Goal: Task Accomplishment & Management: Use online tool/utility

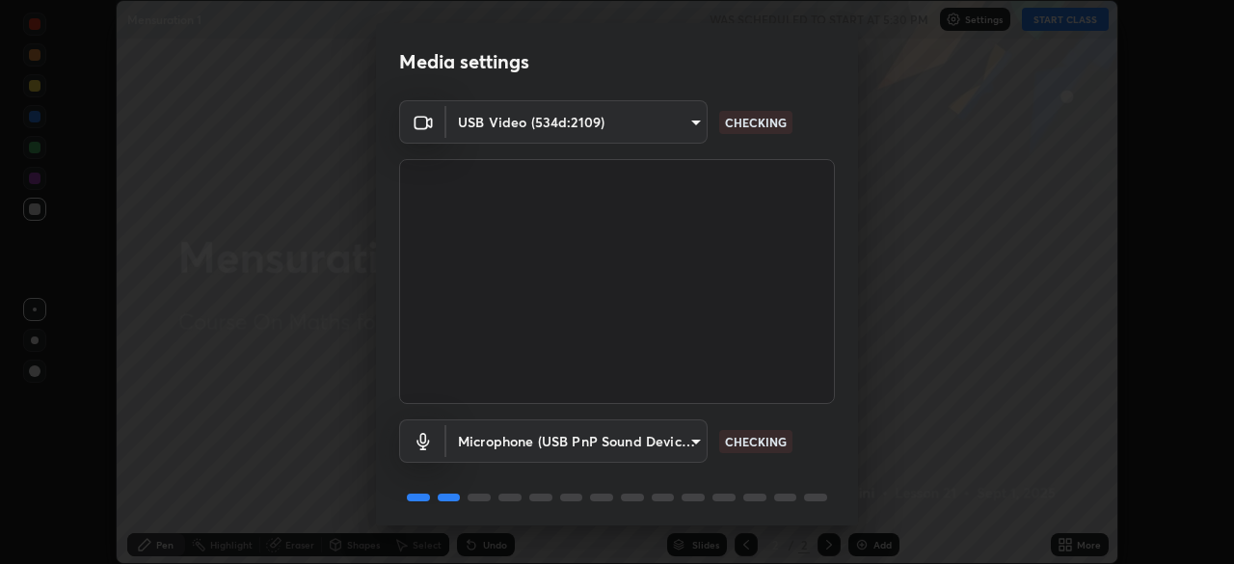
scroll to position [68, 0]
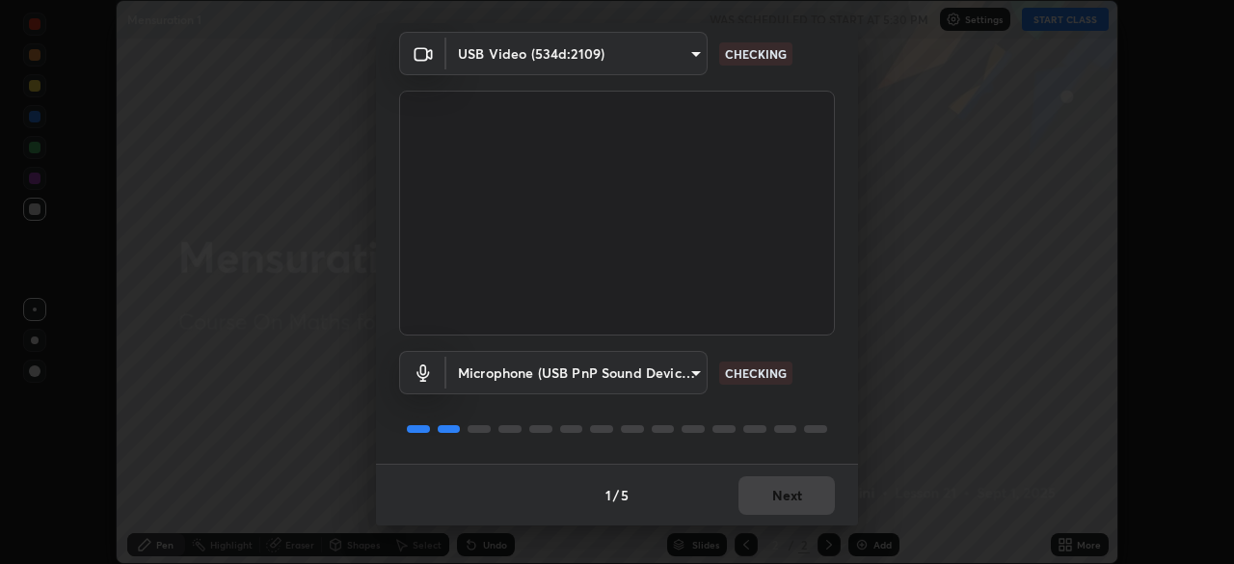
click at [693, 374] on body "Erase all Mensuration 1 WAS SCHEDULED TO START AT 5:30 PM Settings START CLASS …" at bounding box center [617, 282] width 1234 height 564
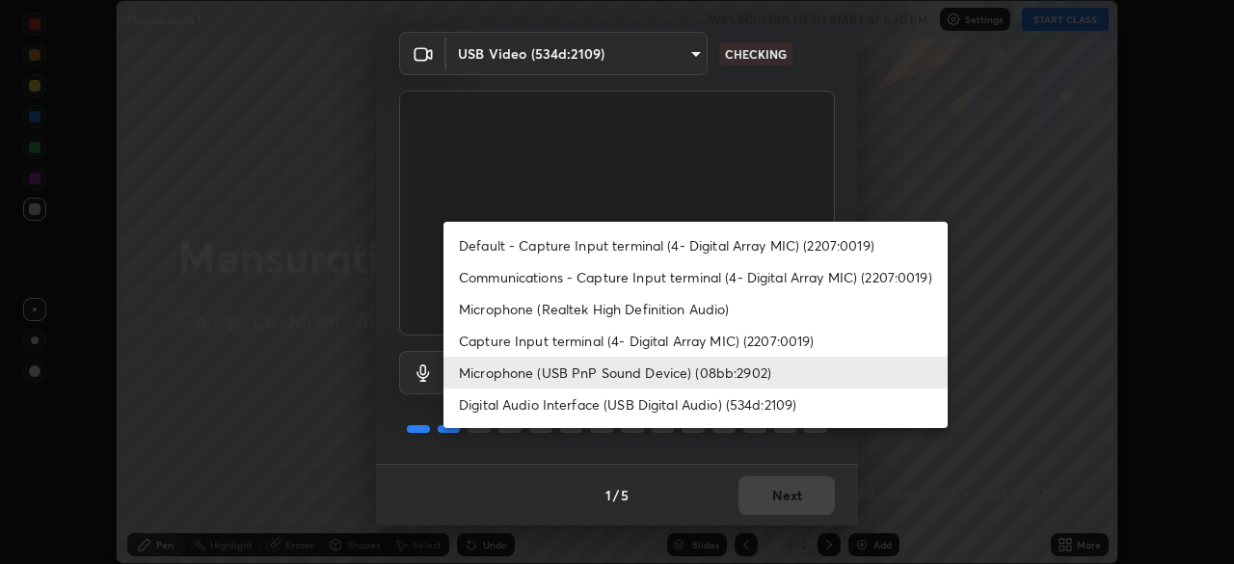
click at [988, 342] on div at bounding box center [617, 282] width 1234 height 564
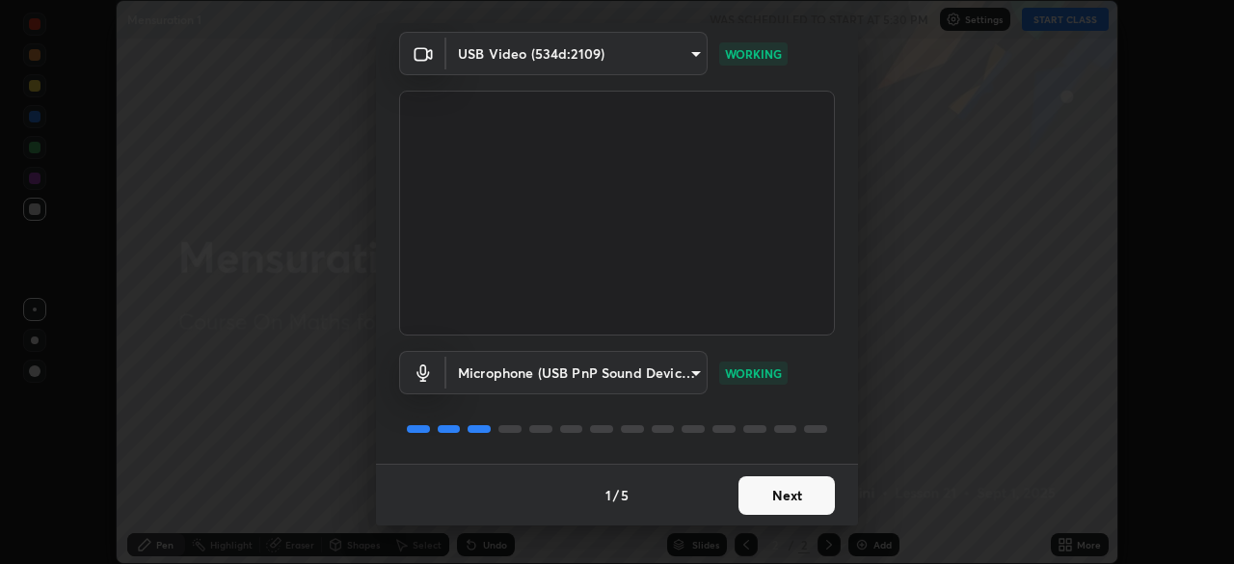
click at [767, 495] on button "Next" at bounding box center [787, 495] width 96 height 39
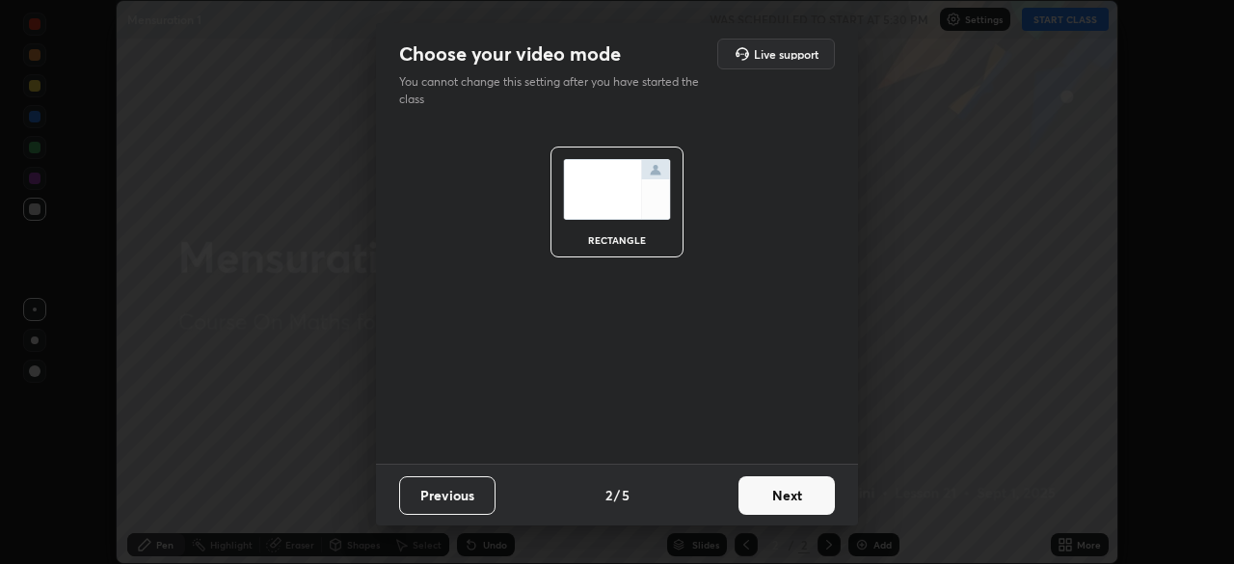
scroll to position [0, 0]
click at [779, 497] on button "Next" at bounding box center [787, 495] width 96 height 39
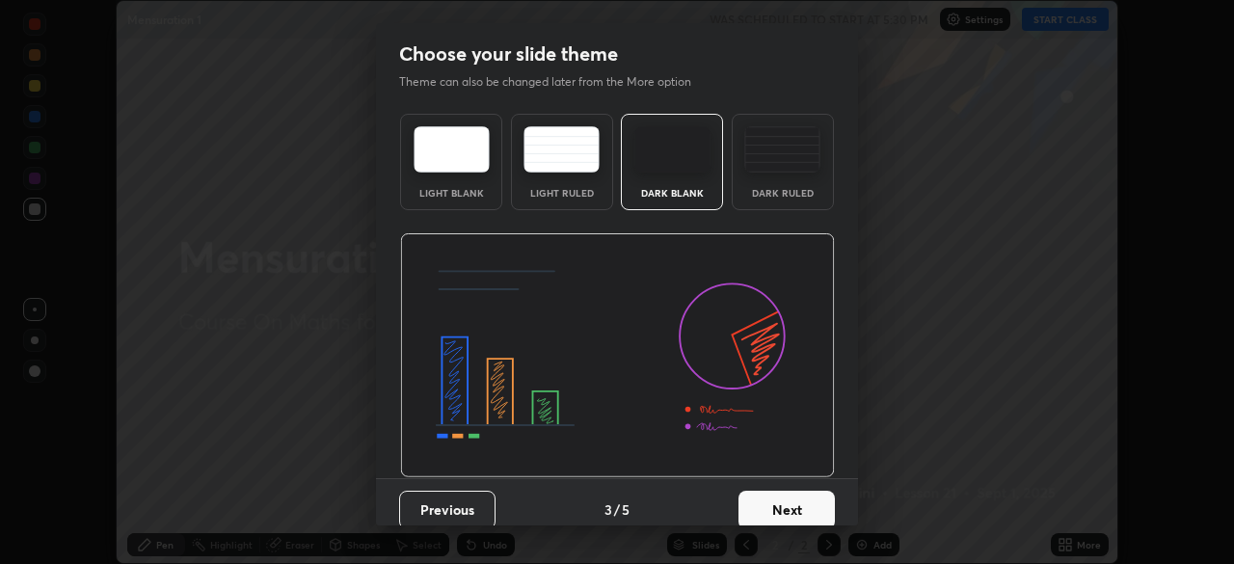
click at [781, 499] on button "Next" at bounding box center [787, 510] width 96 height 39
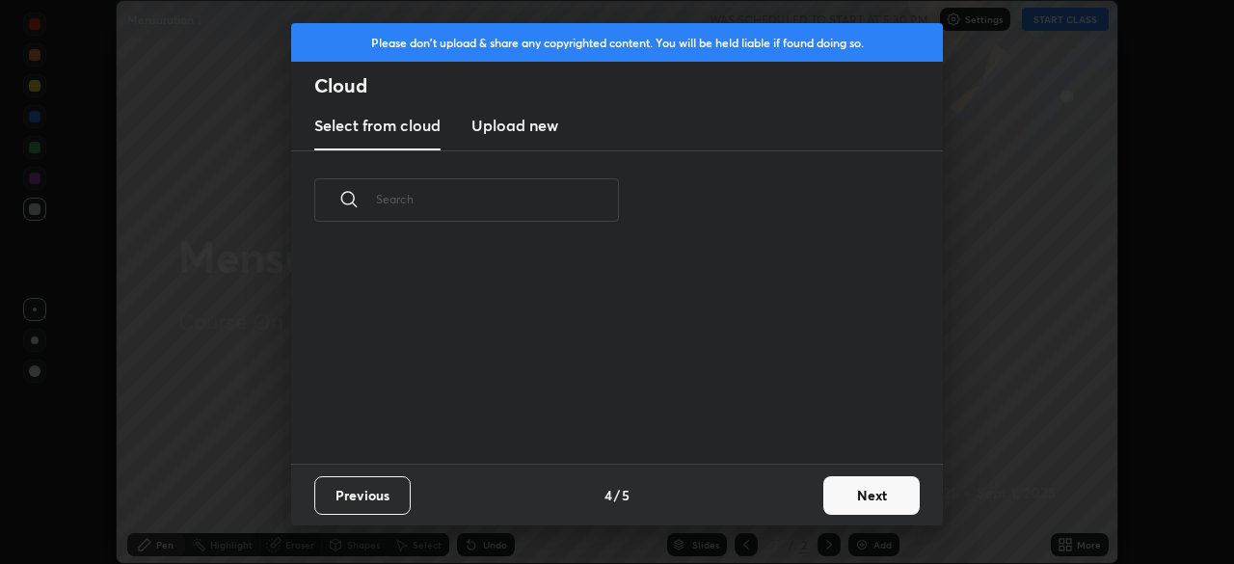
click at [853, 493] on button "Next" at bounding box center [872, 495] width 96 height 39
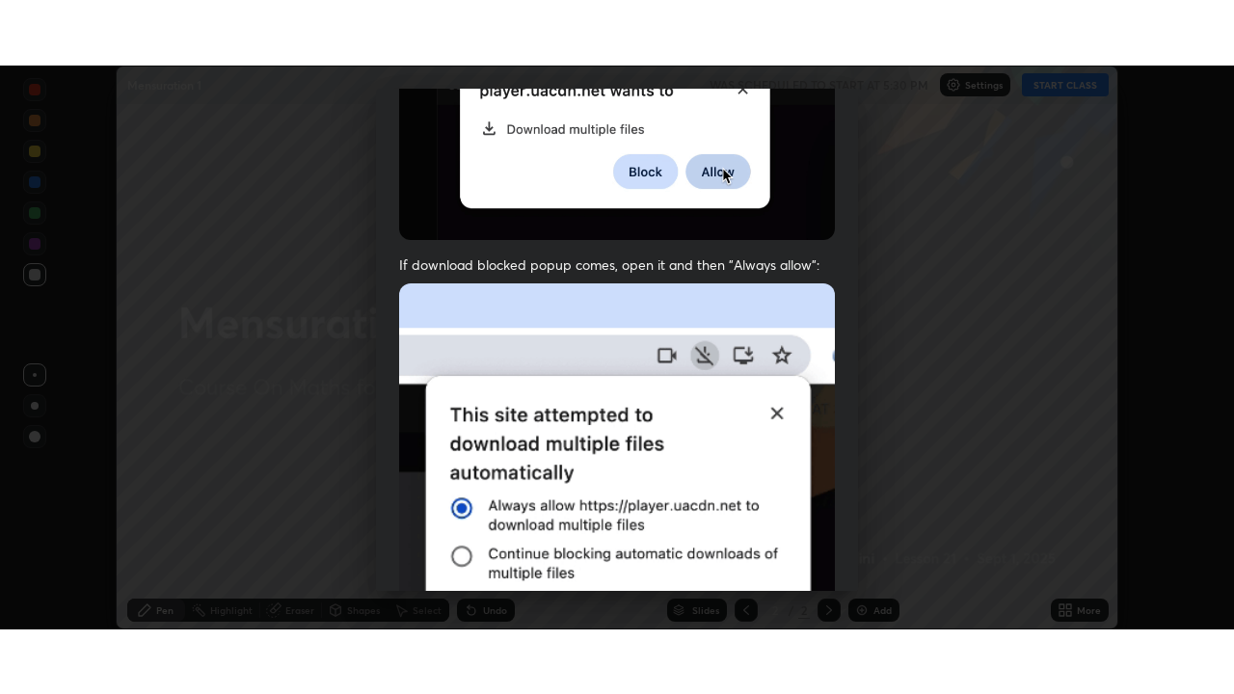
scroll to position [462, 0]
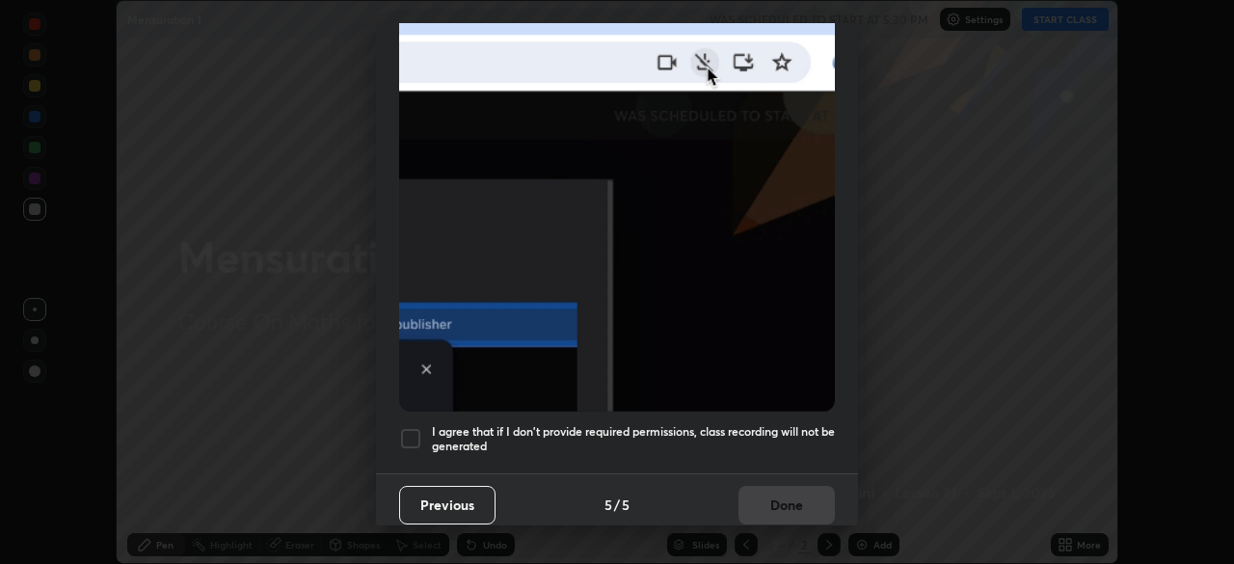
click at [616, 427] on h5 "I agree that if I don't provide required permissions, class recording will not …" at bounding box center [633, 439] width 403 height 30
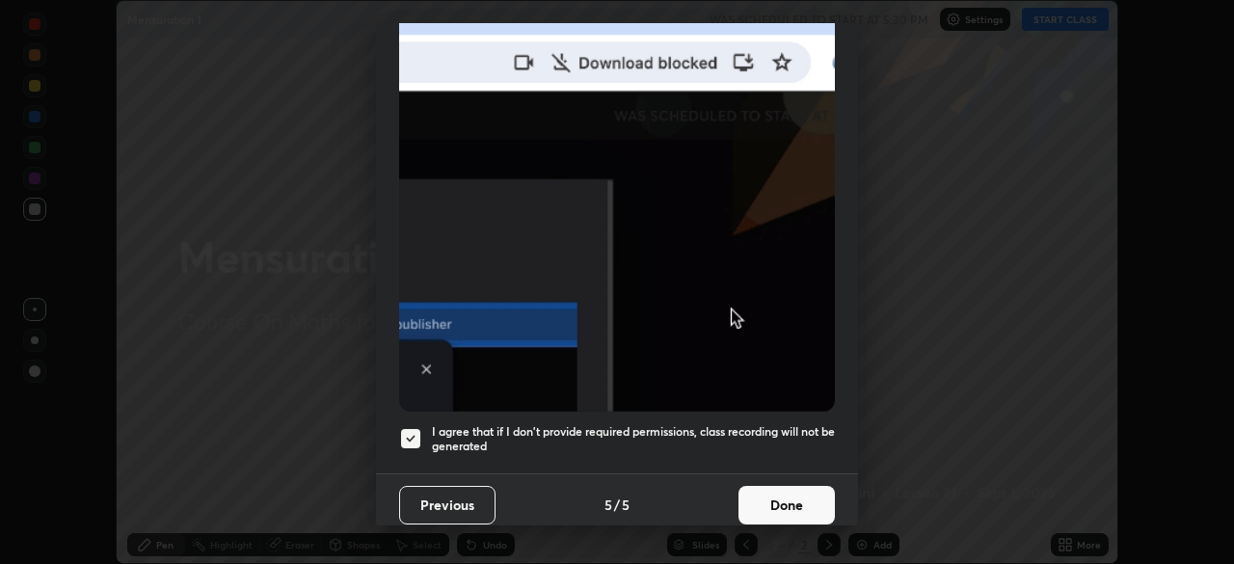
click at [792, 492] on button "Done" at bounding box center [787, 505] width 96 height 39
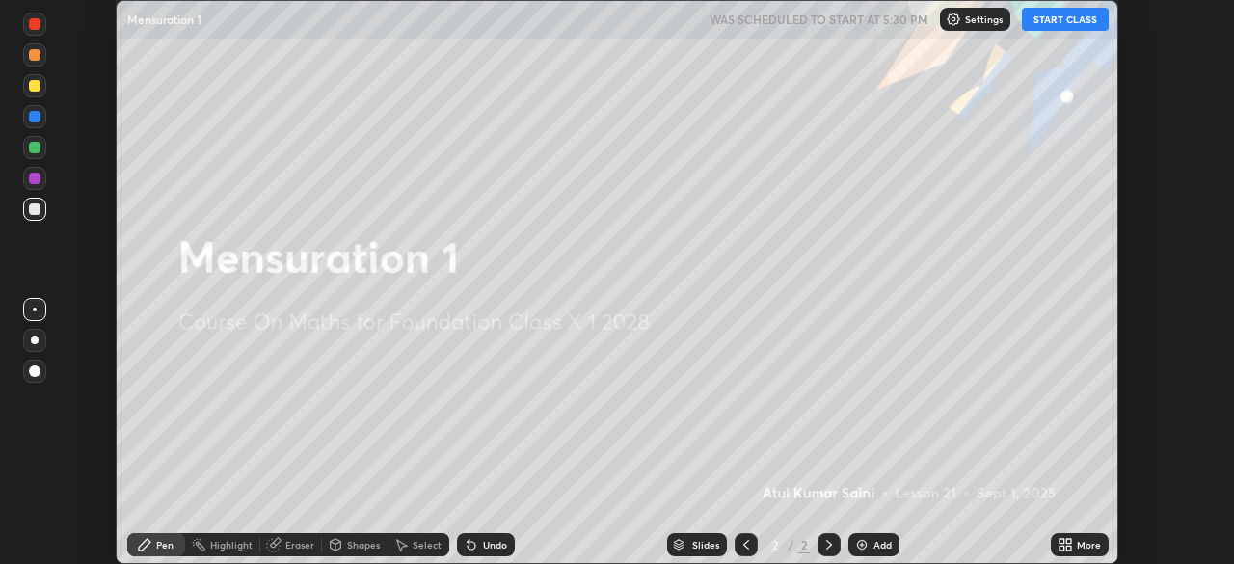
click at [1072, 545] on icon at bounding box center [1065, 544] width 15 height 15
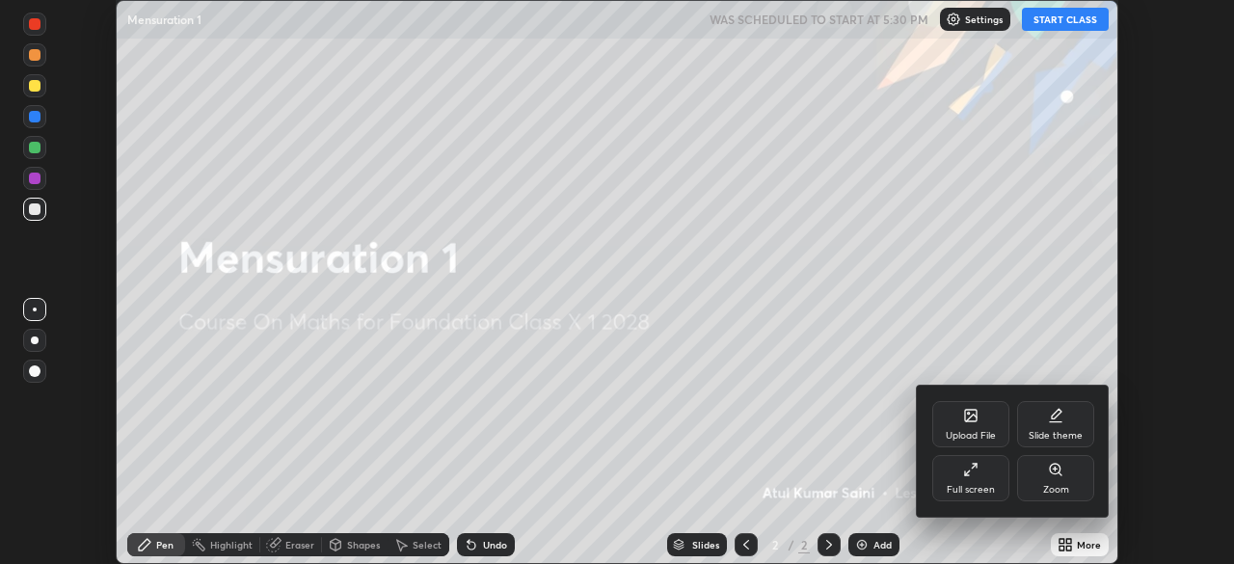
click at [977, 464] on icon at bounding box center [975, 466] width 4 height 4
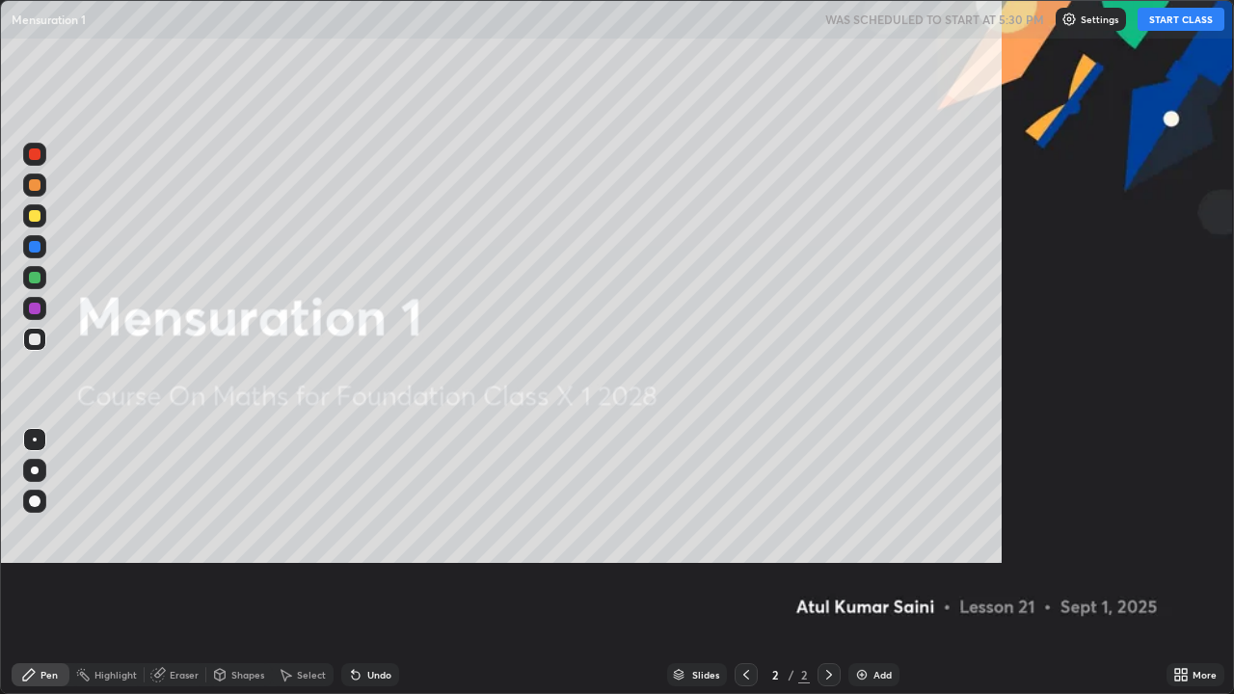
scroll to position [694, 1234]
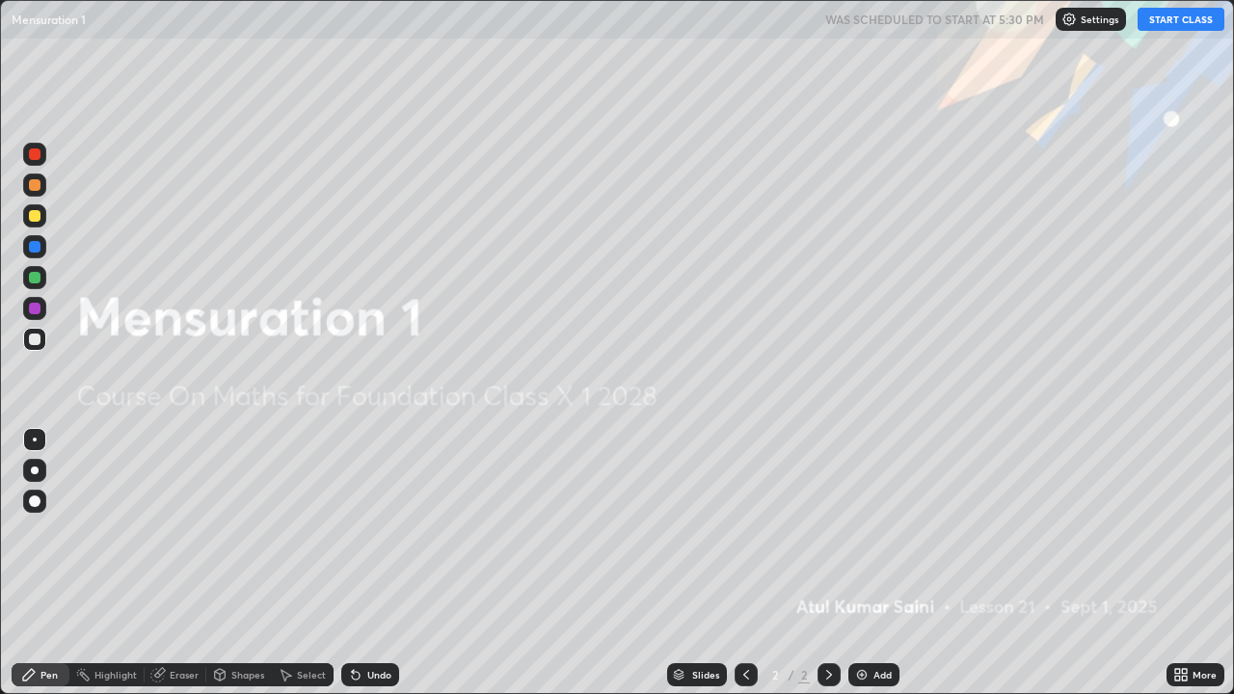
click at [1175, 20] on button "START CLASS" at bounding box center [1181, 19] width 87 height 23
click at [984, 563] on div "Slides 2 / 2 Add" at bounding box center [783, 675] width 768 height 39
click at [874, 563] on div "Add" at bounding box center [883, 675] width 18 height 10
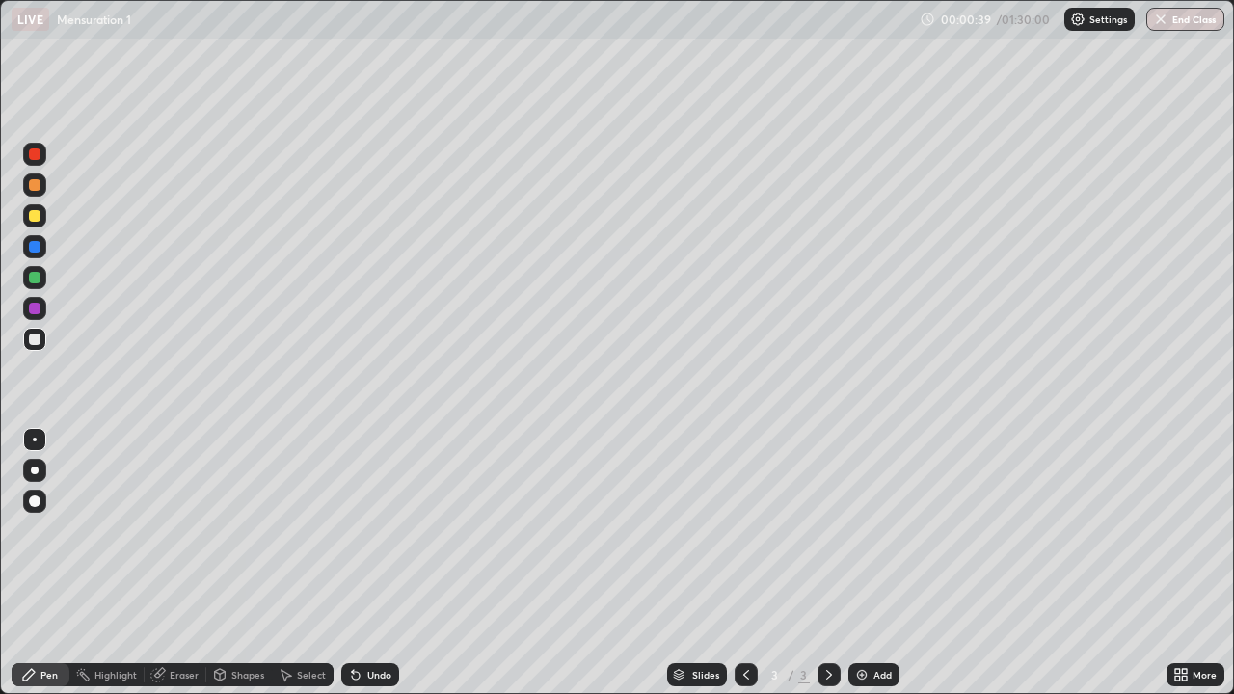
click at [364, 563] on div "Undo" at bounding box center [370, 674] width 58 height 23
click at [874, 563] on div "Add" at bounding box center [883, 675] width 18 height 10
click at [36, 278] on div at bounding box center [35, 278] width 12 height 12
click at [746, 563] on icon at bounding box center [747, 675] width 6 height 10
click at [825, 563] on icon at bounding box center [829, 674] width 15 height 15
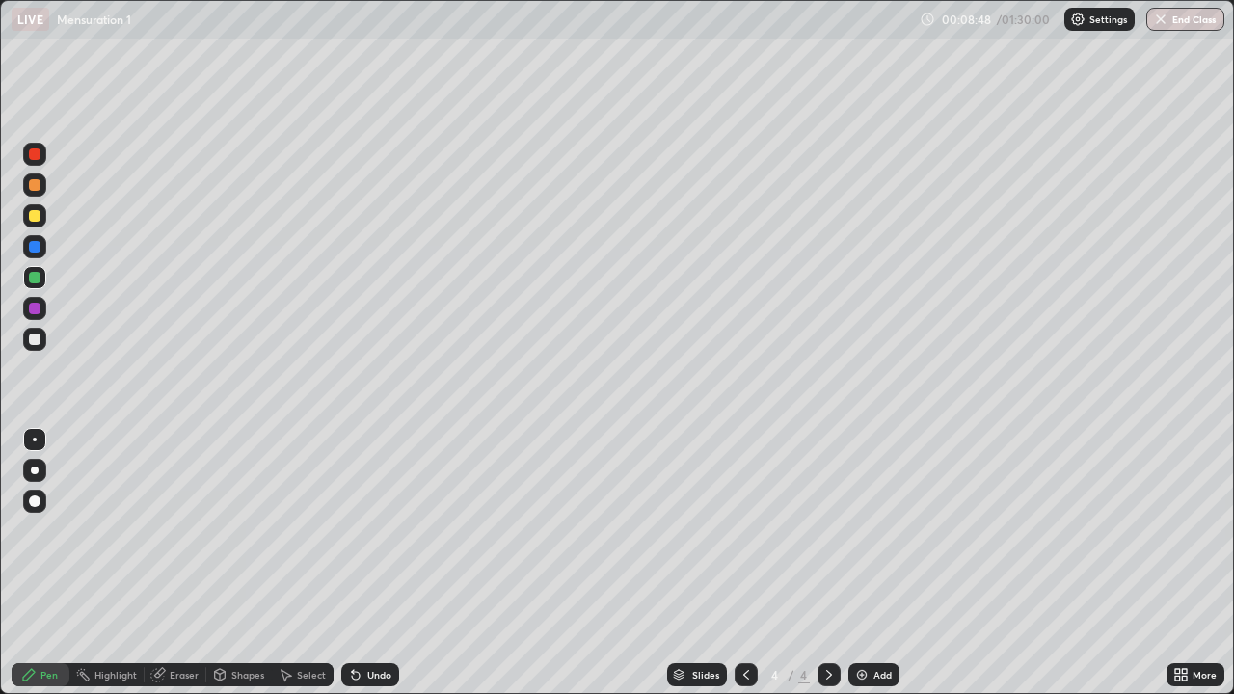
click at [874, 563] on div "Add" at bounding box center [883, 675] width 18 height 10
click at [40, 188] on div at bounding box center [34, 185] width 23 height 23
click at [877, 563] on div "Add" at bounding box center [883, 675] width 18 height 10
click at [369, 563] on div "Undo" at bounding box center [379, 675] width 24 height 10
